Goal: Information Seeking & Learning: Learn about a topic

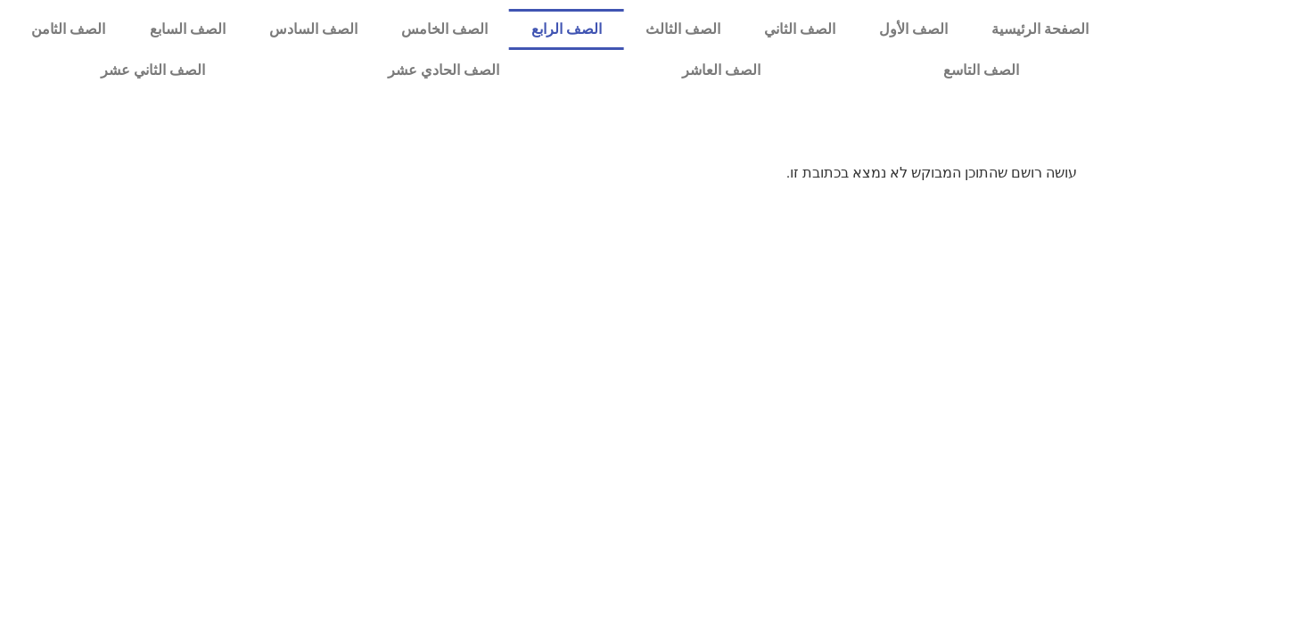
click at [623, 28] on link "الصف الرابع" at bounding box center [566, 29] width 114 height 41
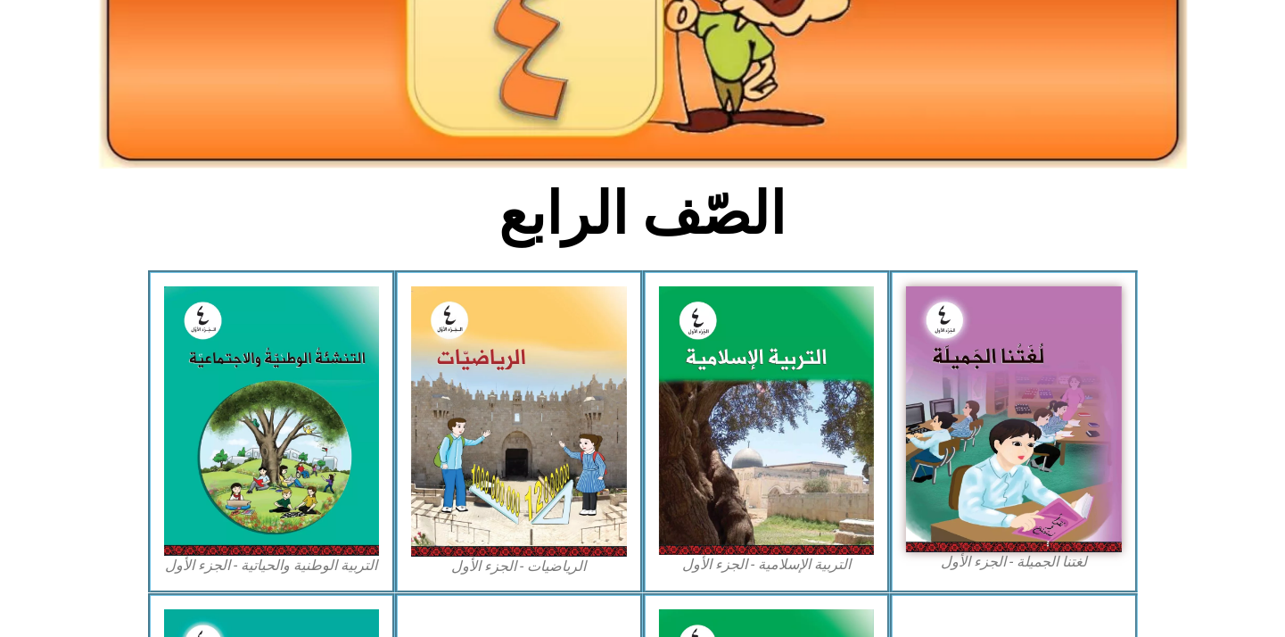
scroll to position [396, 0]
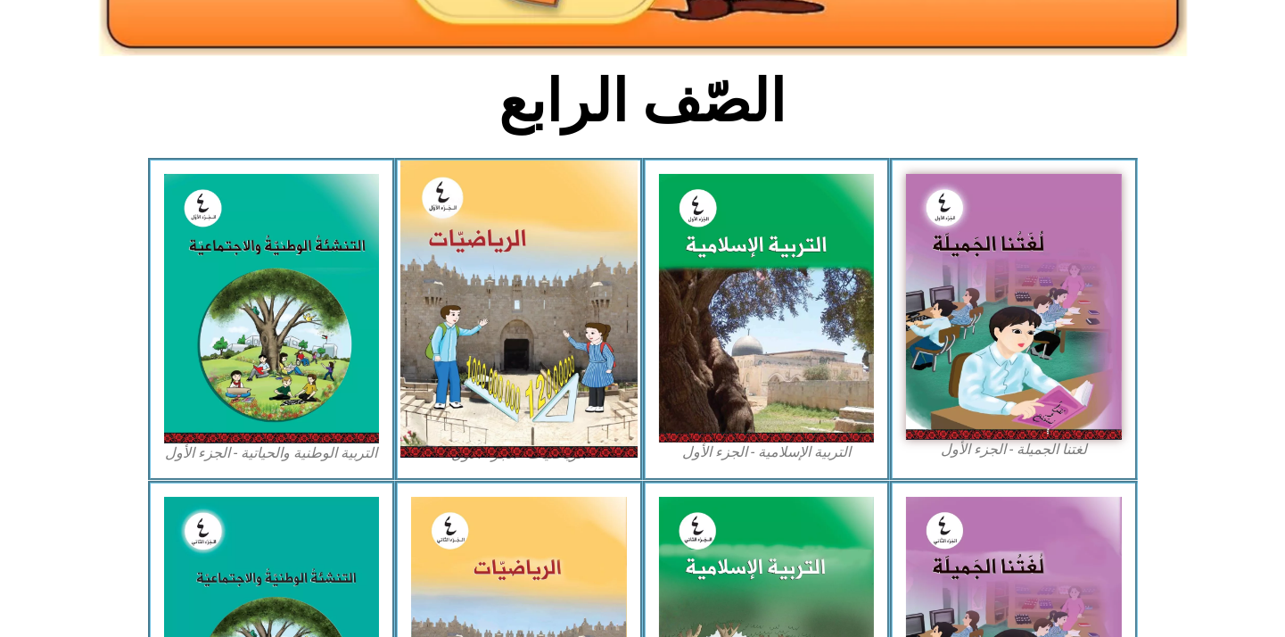
click at [531, 367] on img at bounding box center [518, 309] width 237 height 297
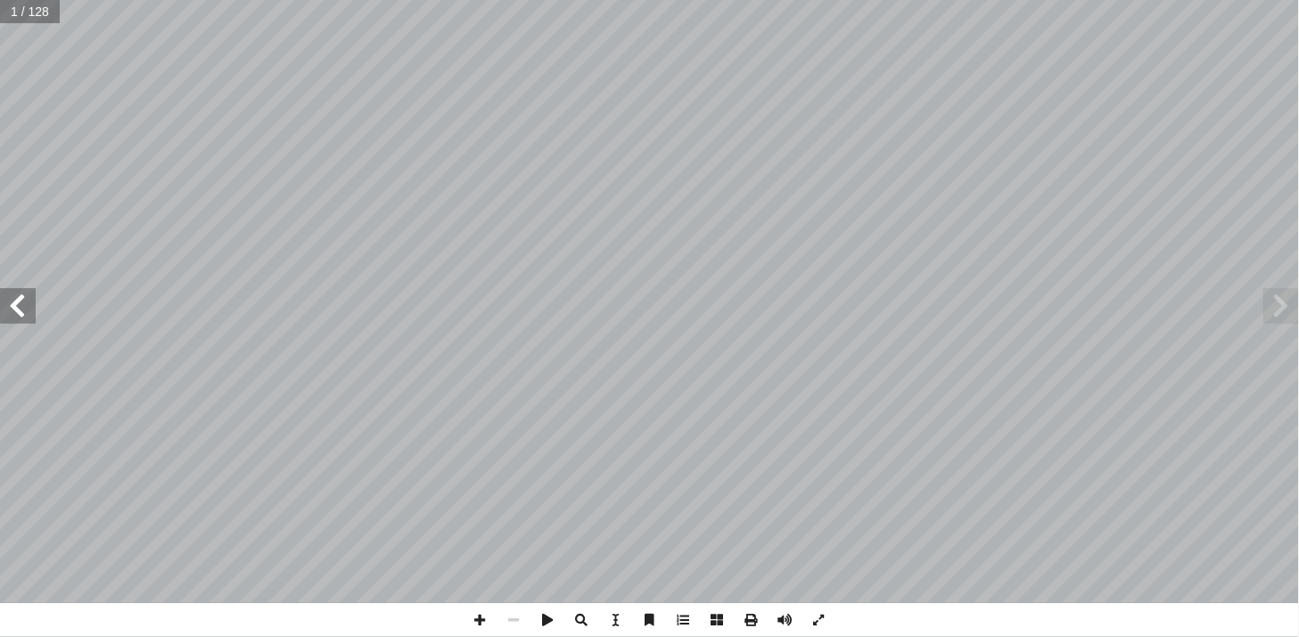
click at [12, 305] on span at bounding box center [18, 306] width 36 height 36
drag, startPoint x: 12, startPoint y: 305, endPoint x: 22, endPoint y: 312, distance: 12.1
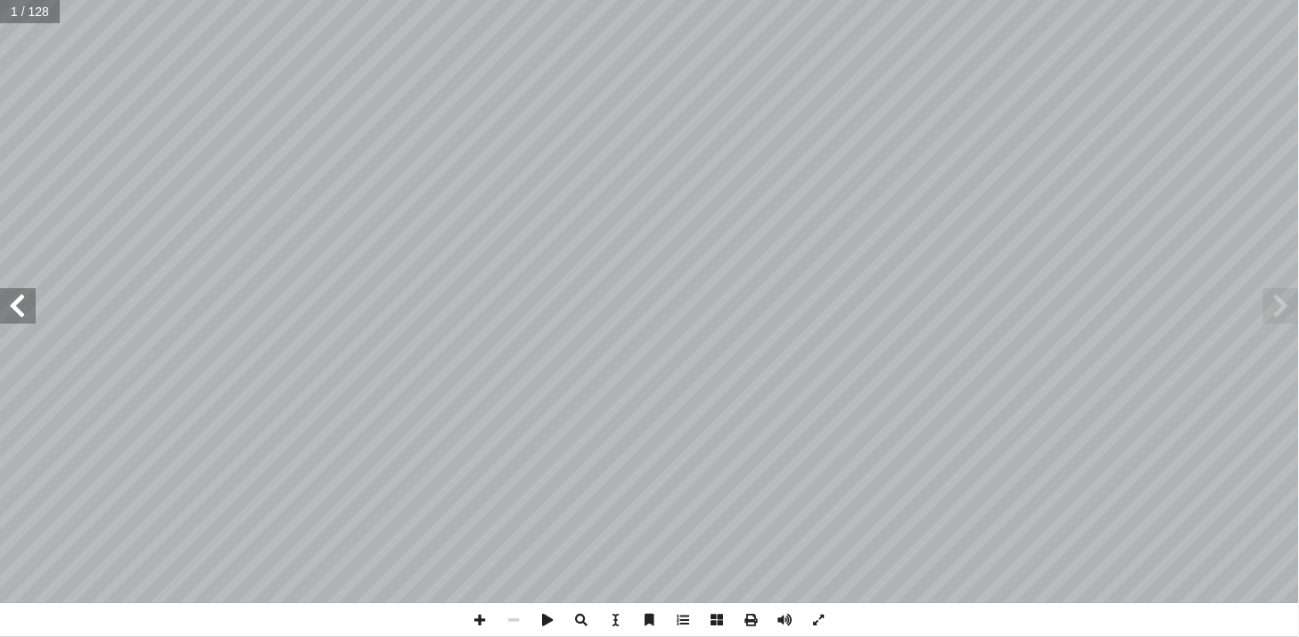
click at [22, 312] on span at bounding box center [18, 306] width 36 height 36
click at [22, 313] on span at bounding box center [18, 306] width 36 height 36
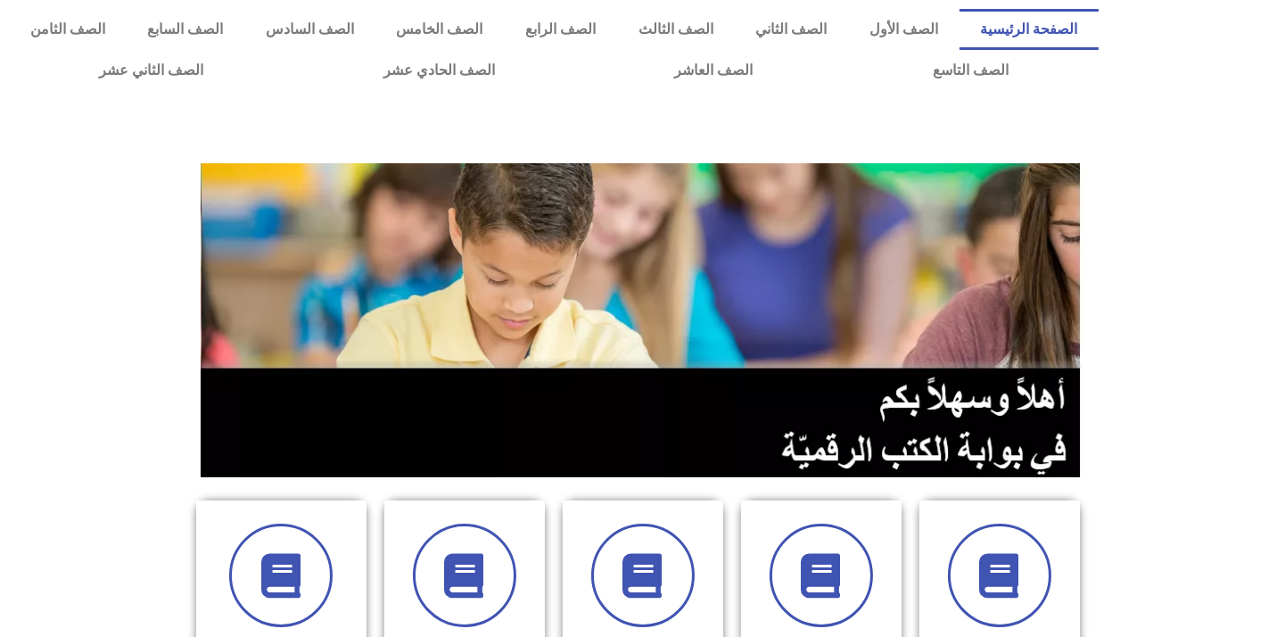
scroll to position [297, 0]
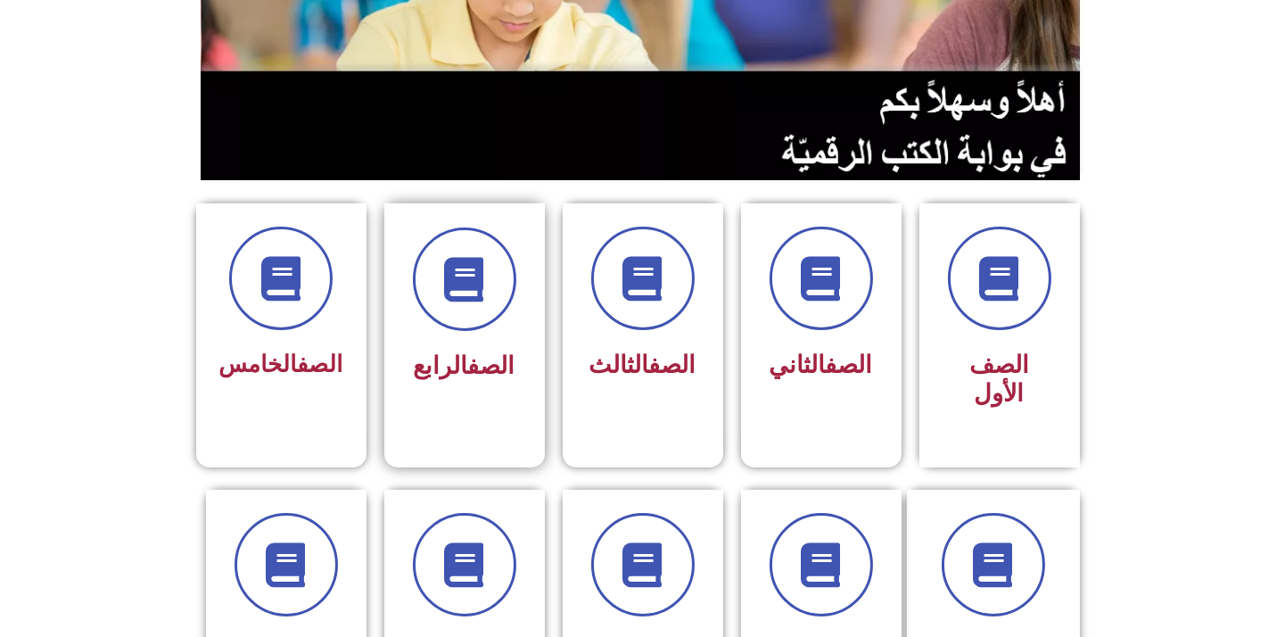
click at [479, 379] on div "الصف الرابع" at bounding box center [464, 366] width 112 height 45
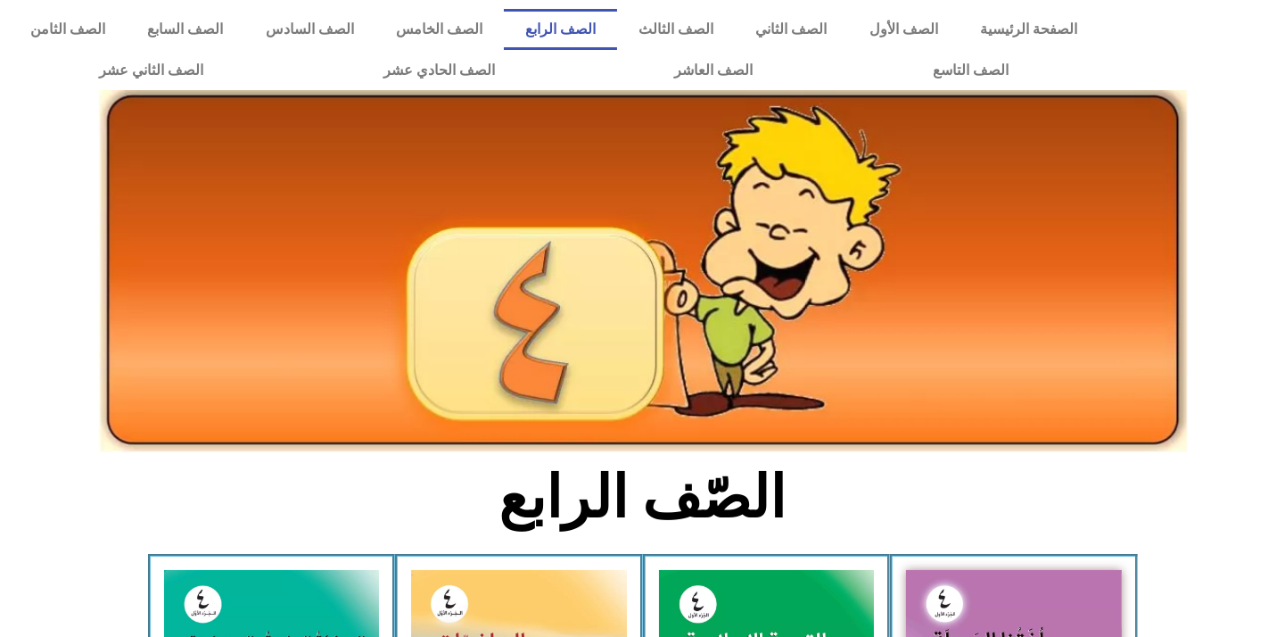
scroll to position [396, 0]
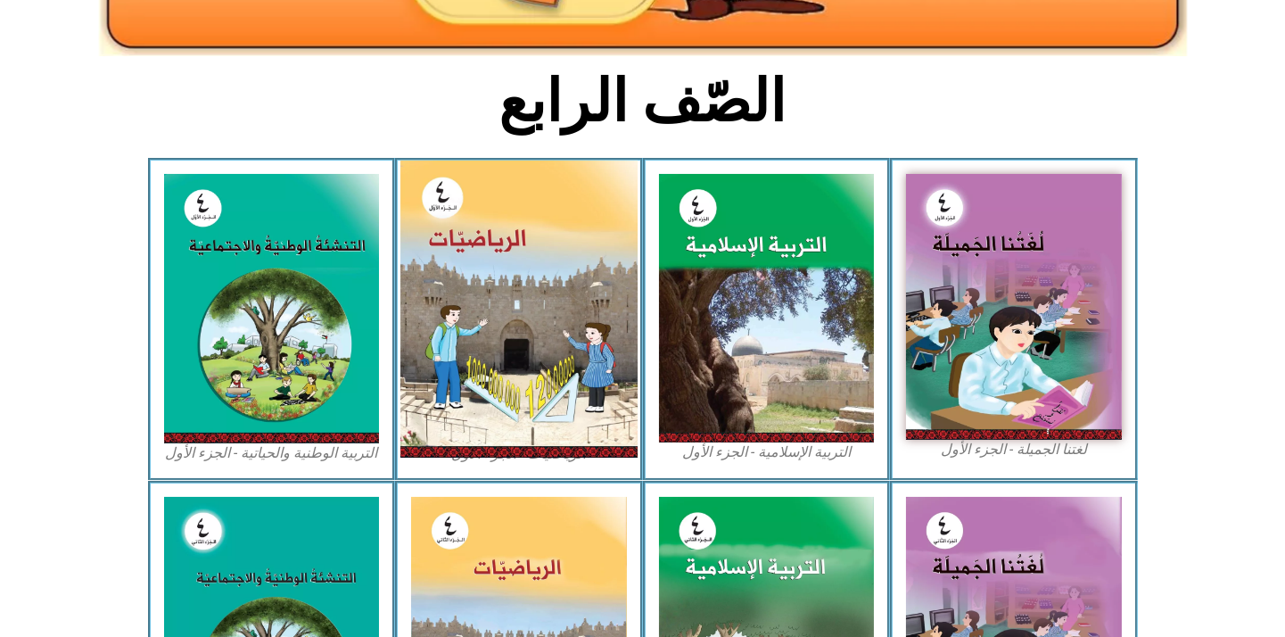
click at [501, 389] on img at bounding box center [518, 309] width 237 height 297
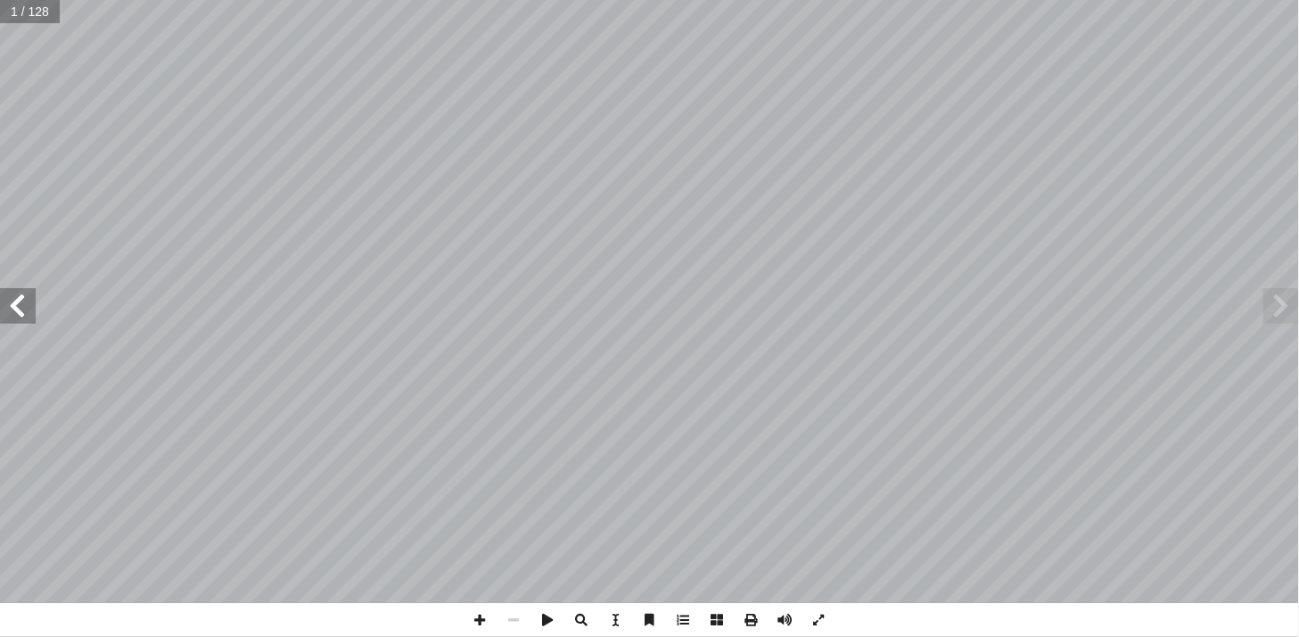
click at [29, 317] on span at bounding box center [18, 306] width 36 height 36
click at [29, 298] on span at bounding box center [18, 306] width 36 height 36
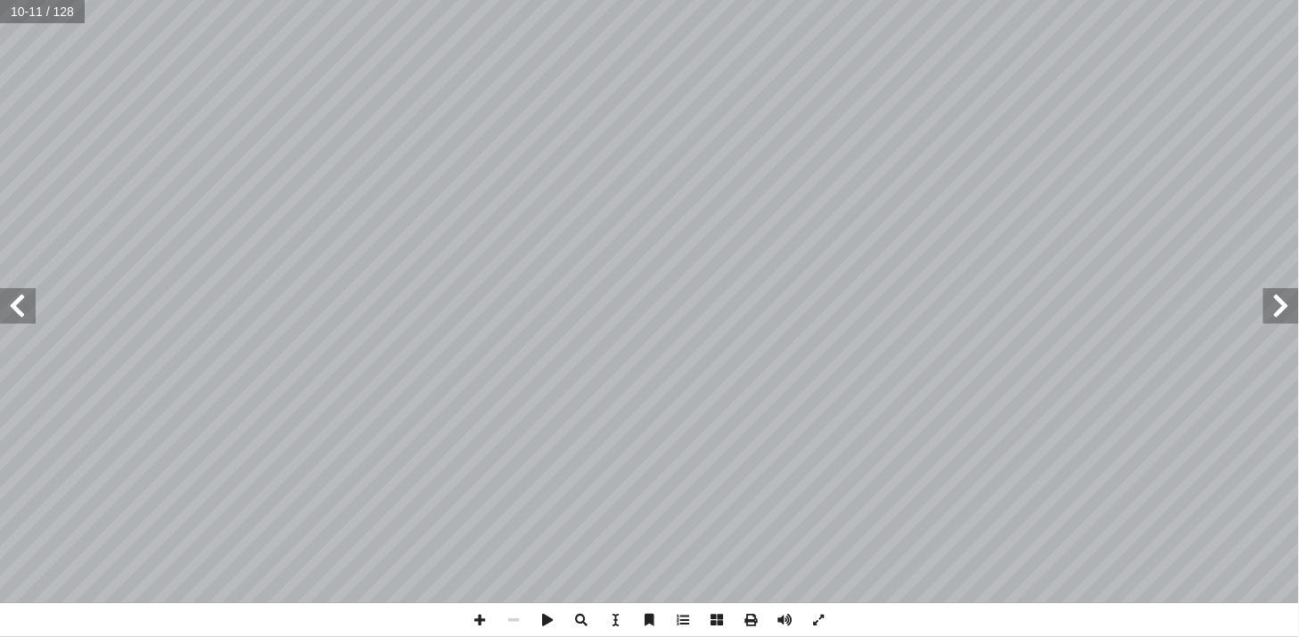
click at [29, 298] on span at bounding box center [18, 306] width 36 height 36
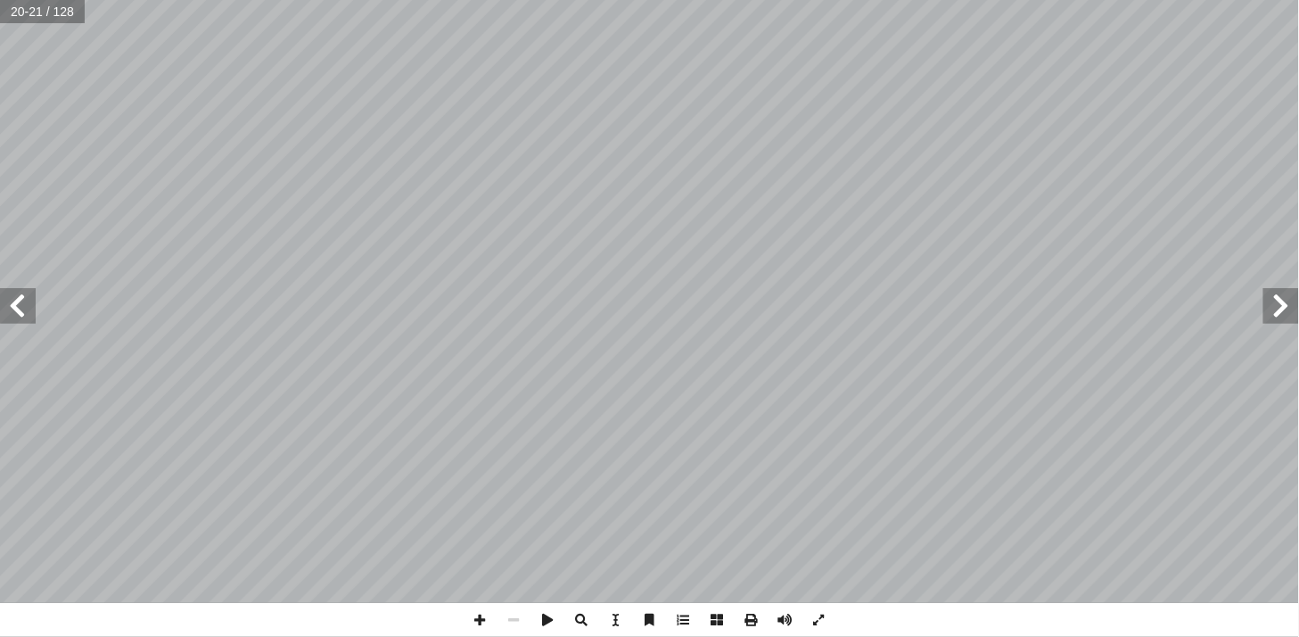
click at [29, 298] on span at bounding box center [18, 306] width 36 height 36
click at [29, 297] on span at bounding box center [18, 306] width 36 height 36
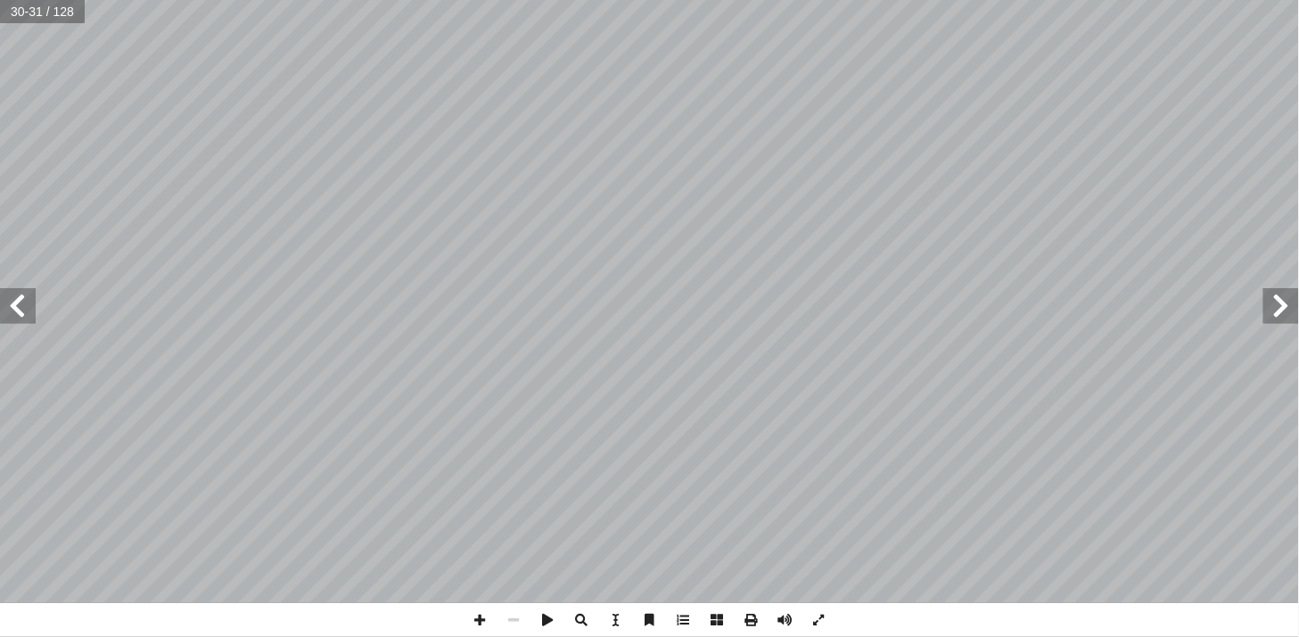
click at [29, 297] on span at bounding box center [18, 306] width 36 height 36
click at [485, 620] on span at bounding box center [481, 620] width 34 height 34
